Goal: Ask a question: Seek information or help from site administrators or community

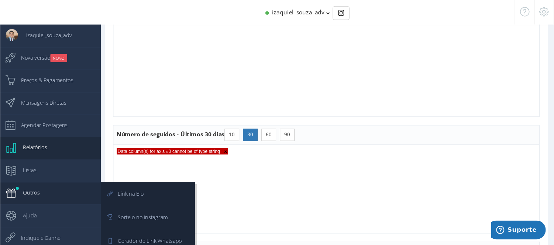
scroll to position [487, 0]
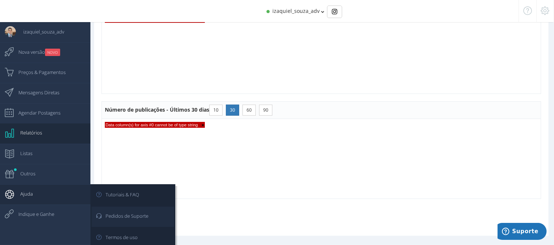
click at [102, 219] on span "Pedidos de Suporte" at bounding box center [124, 216] width 50 height 18
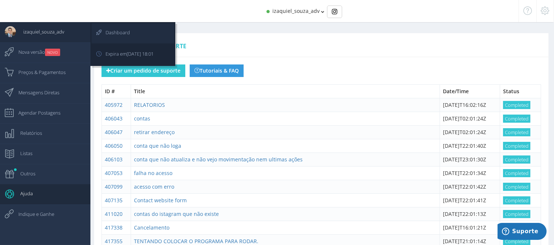
click at [97, 34] on icon at bounding box center [95, 32] width 7 height 18
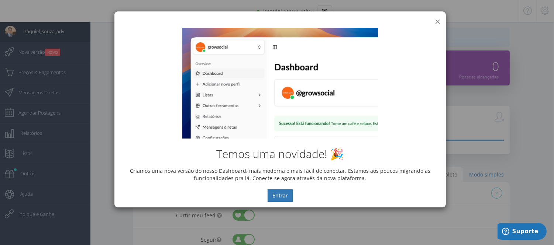
click at [436, 21] on button "×" at bounding box center [438, 22] width 6 height 10
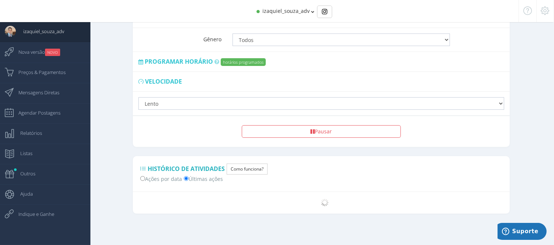
scroll to position [544, 0]
click at [48, 53] on small "NOVO" at bounding box center [52, 52] width 15 height 7
